Goal: Information Seeking & Learning: Learn about a topic

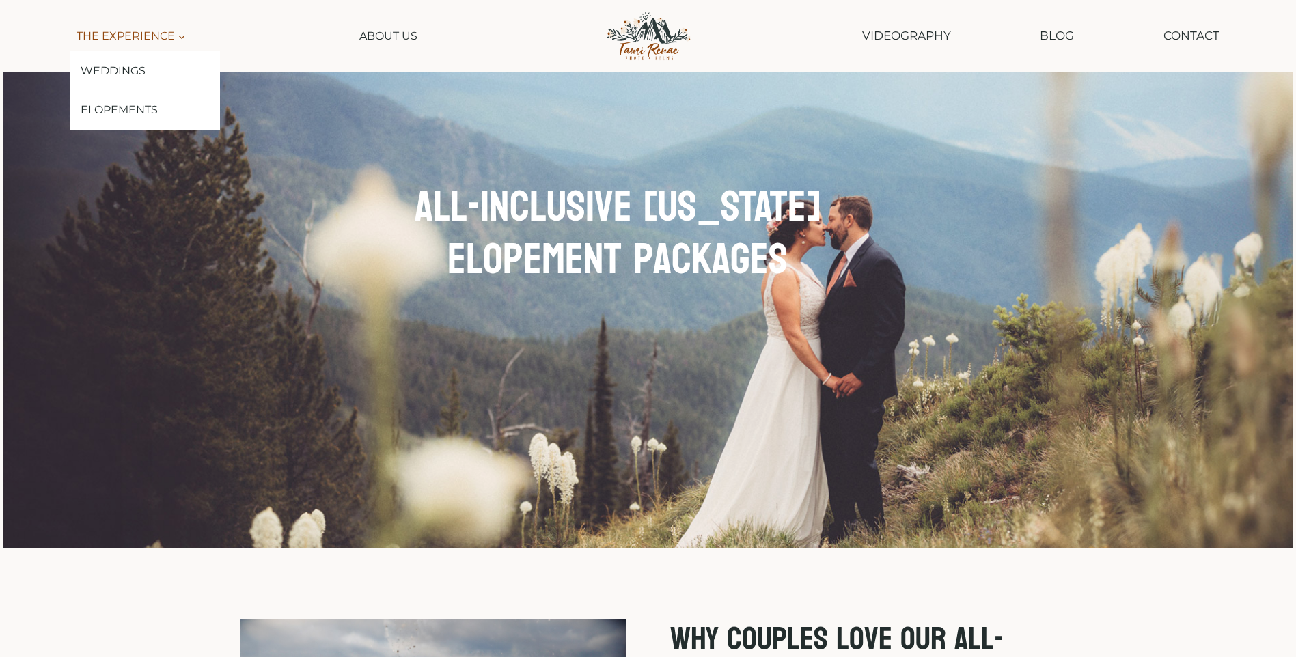
click at [141, 28] on span "The Experience Expand" at bounding box center [131, 36] width 109 height 18
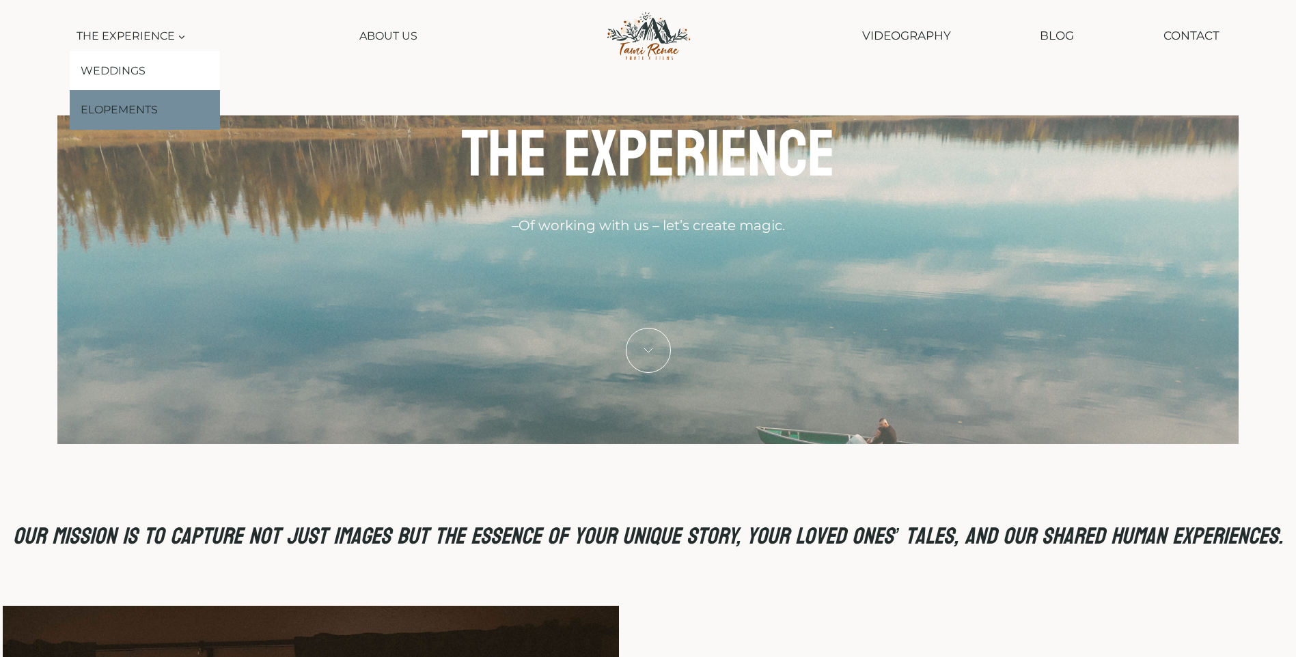
click at [145, 108] on link "Elopements" at bounding box center [145, 110] width 150 height 40
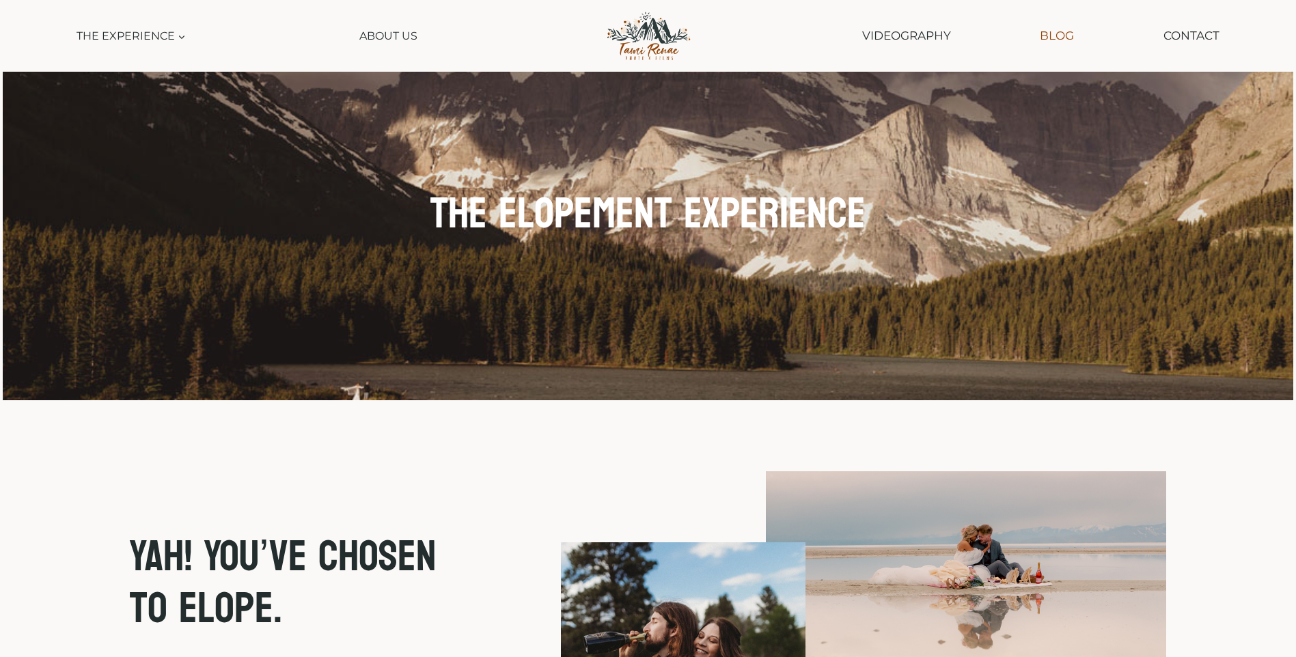
click at [1054, 39] on link "Blog" at bounding box center [1057, 35] width 48 height 35
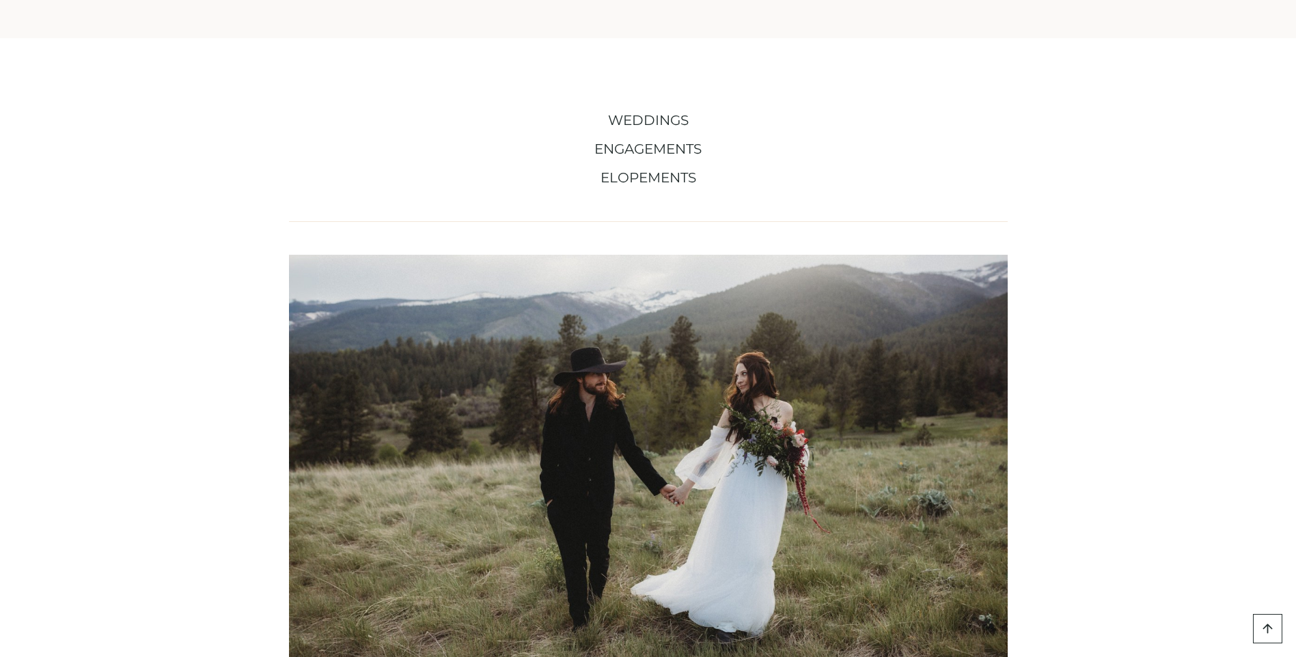
scroll to position [752, 0]
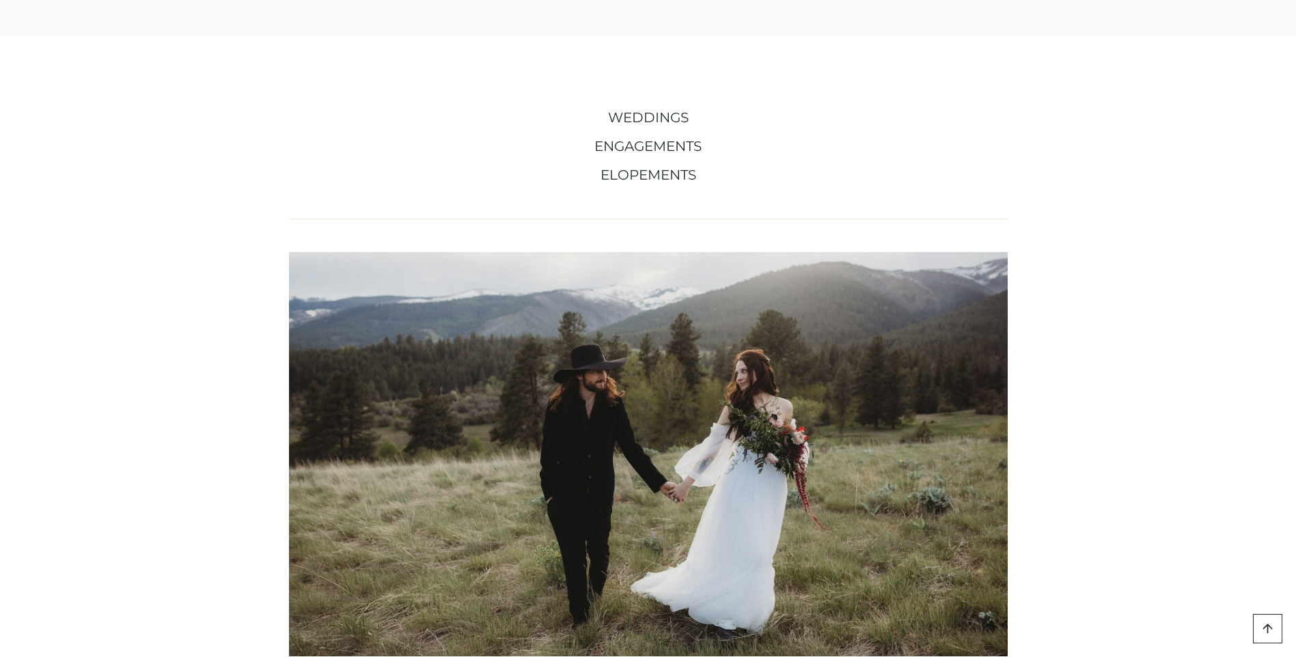
click at [652, 173] on span "ELOPEMENTS" at bounding box center [649, 175] width 96 height 16
